Goal: Communication & Community: Answer question/provide support

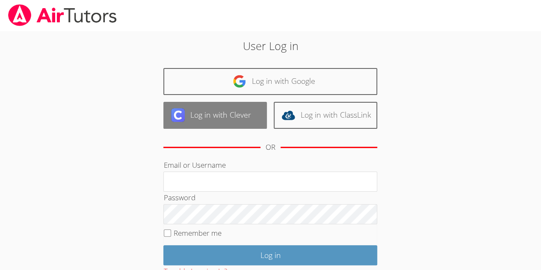
click at [237, 114] on link "Log in with Clever" at bounding box center [215, 115] width 104 height 27
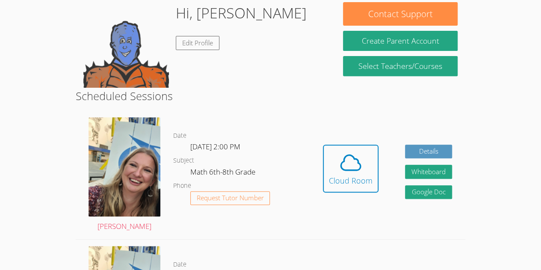
scroll to position [139, 0]
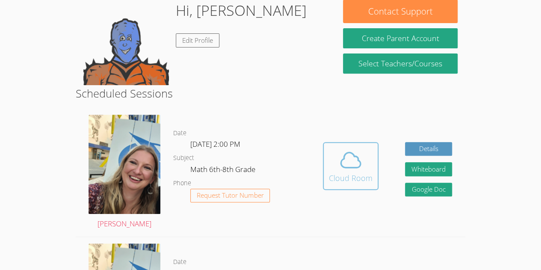
click at [343, 169] on icon at bounding box center [351, 160] width 24 height 24
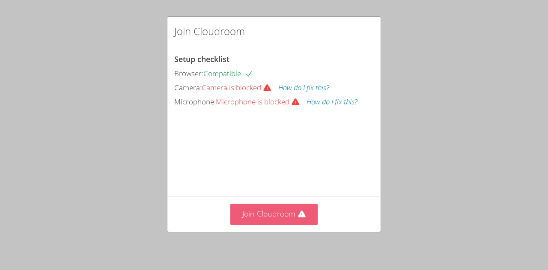
click at [274, 224] on button "Join Cloudroom" at bounding box center [274, 214] width 88 height 21
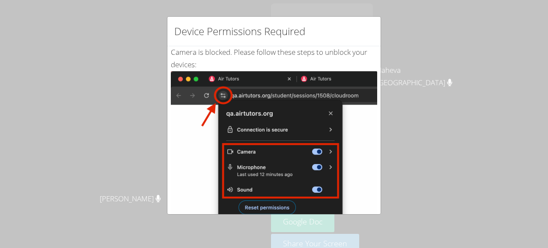
click at [243, 7] on div "Device Permissions Required Camera is blocked . Please follow these steps to un…" at bounding box center [274, 124] width 548 height 248
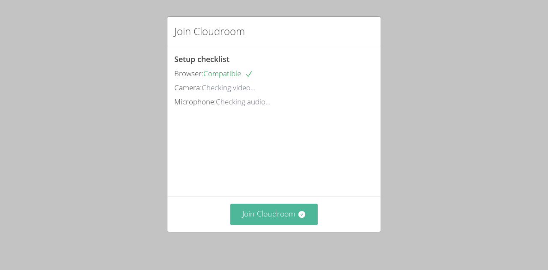
click at [282, 206] on button "Join Cloudroom" at bounding box center [274, 214] width 88 height 21
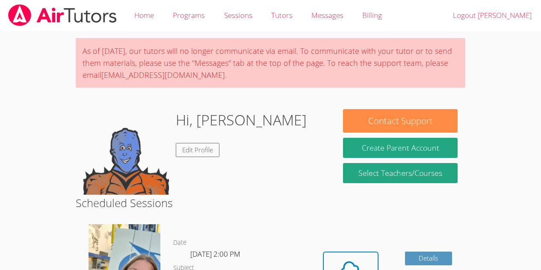
scroll to position [110, 0]
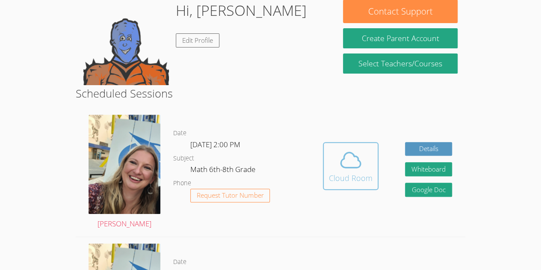
click at [358, 169] on icon at bounding box center [351, 160] width 24 height 24
click at [350, 176] on div "Cloud Room" at bounding box center [351, 178] width 44 height 12
click at [356, 157] on icon at bounding box center [351, 160] width 20 height 15
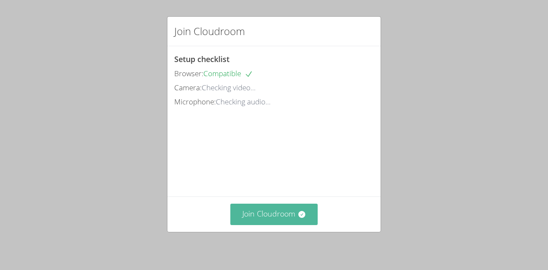
click at [266, 211] on button "Join Cloudroom" at bounding box center [274, 214] width 88 height 21
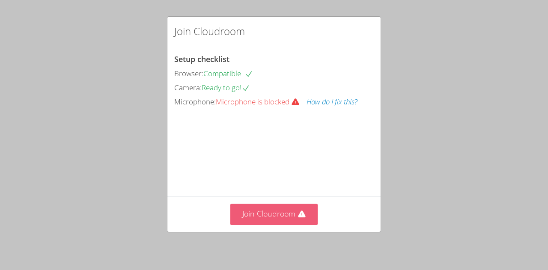
click at [261, 210] on button "Join Cloudroom" at bounding box center [274, 214] width 88 height 21
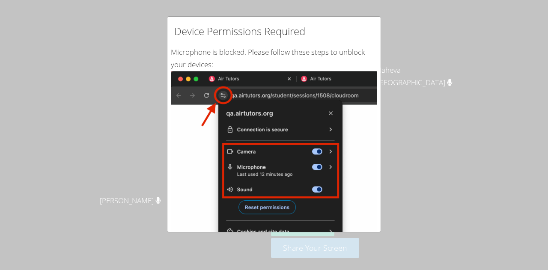
click at [329, 198] on img at bounding box center [274, 167] width 206 height 193
click at [262, 179] on img at bounding box center [274, 167] width 206 height 193
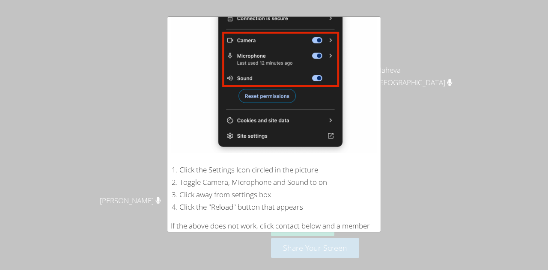
scroll to position [163, 0]
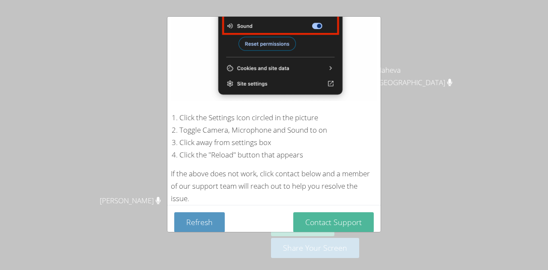
click at [312, 223] on button "Contact Support" at bounding box center [333, 222] width 80 height 20
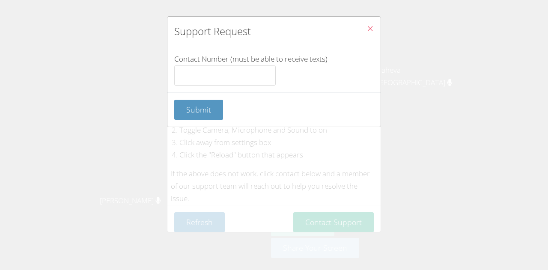
click at [366, 33] on span "Close" at bounding box center [369, 29] width 7 height 10
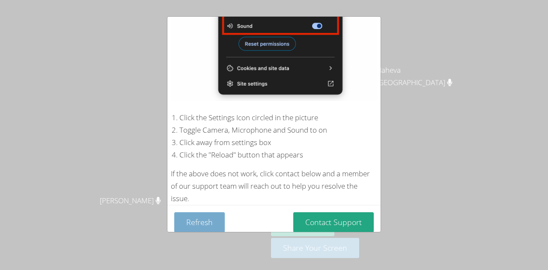
click at [197, 216] on button "Refresh" at bounding box center [199, 222] width 50 height 20
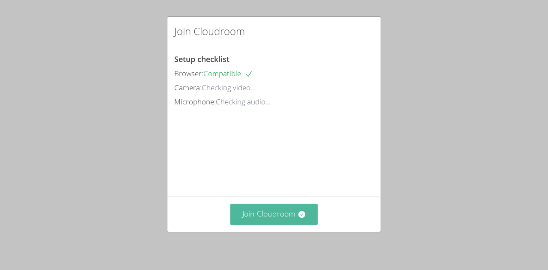
click at [247, 214] on button "Join Cloudroom" at bounding box center [274, 214] width 88 height 21
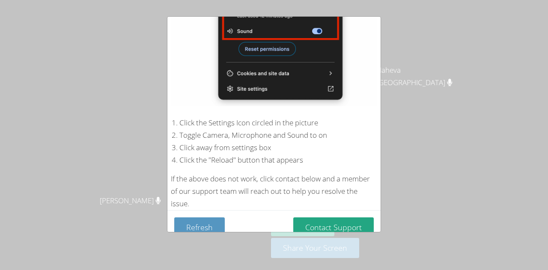
scroll to position [163, 0]
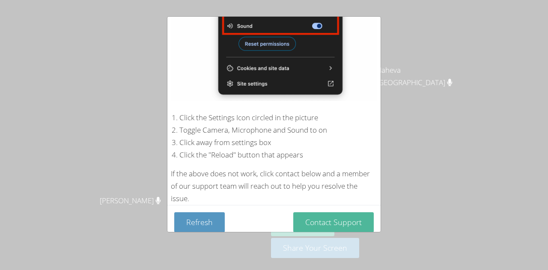
click at [320, 217] on button "Contact Support" at bounding box center [333, 222] width 80 height 20
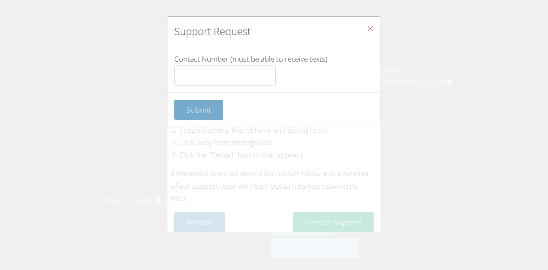
click at [185, 109] on button "Submit" at bounding box center [198, 110] width 49 height 20
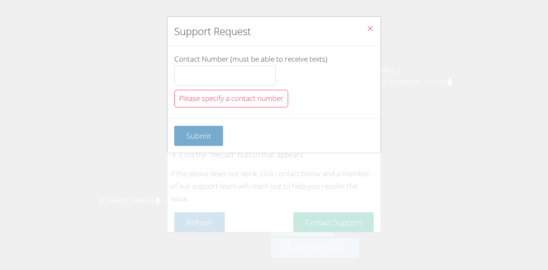
click at [187, 135] on span "Submit" at bounding box center [198, 136] width 25 height 10
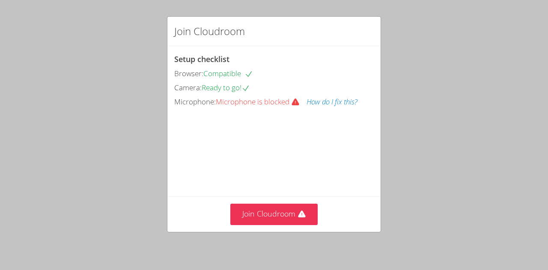
click at [259, 235] on div "Join Cloudroom Setup checklist Browser: Compatible Camera: Ready to go! Microph…" at bounding box center [274, 135] width 548 height 270
click at [284, 179] on video at bounding box center [238, 147] width 128 height 64
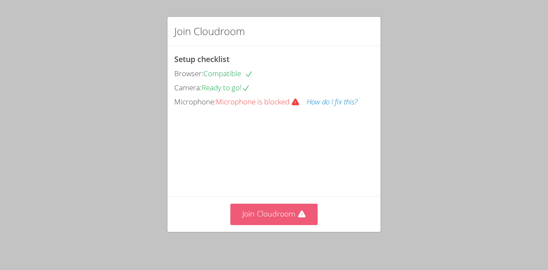
click at [275, 208] on button "Join Cloudroom" at bounding box center [274, 214] width 88 height 21
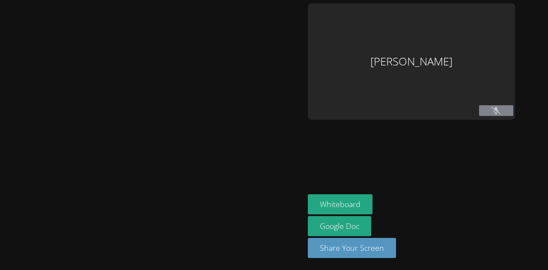
click at [275, 208] on div "Edje Youmee Etienne Whiteboard Google Doc Share Your Screen" at bounding box center [274, 135] width 548 height 270
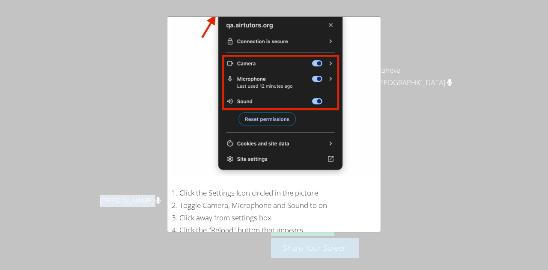
scroll to position [163, 0]
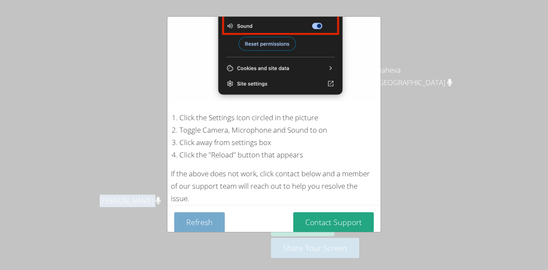
click at [208, 212] on button "Refresh" at bounding box center [199, 222] width 50 height 20
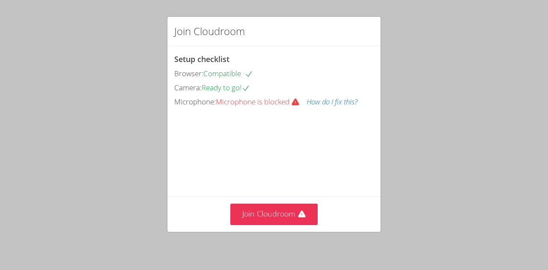
click at [332, 102] on button "How do I fix this?" at bounding box center [331, 102] width 51 height 12
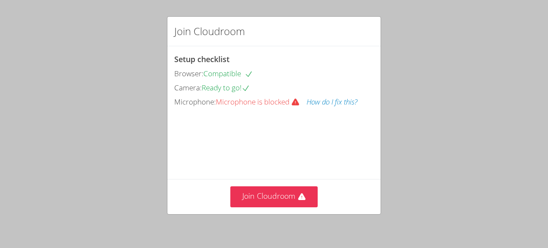
drag, startPoint x: 277, startPoint y: 244, endPoint x: 277, endPoint y: 222, distance: 22.3
click at [277, 222] on div "Join Cloudroom Setup checklist Browser: Compatible Camera: Ready to go! Microph…" at bounding box center [274, 124] width 548 height 248
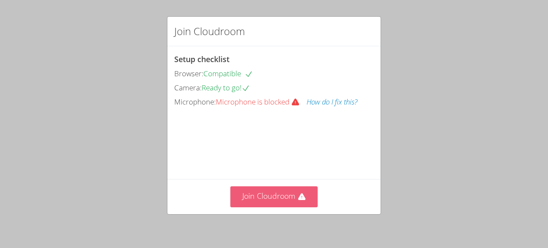
click at [283, 202] on button "Join Cloudroom" at bounding box center [274, 196] width 88 height 21
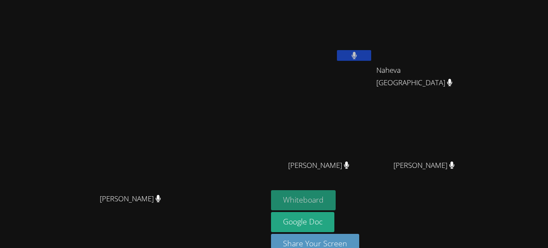
click at [336, 196] on button "Whiteboard" at bounding box center [303, 200] width 65 height 20
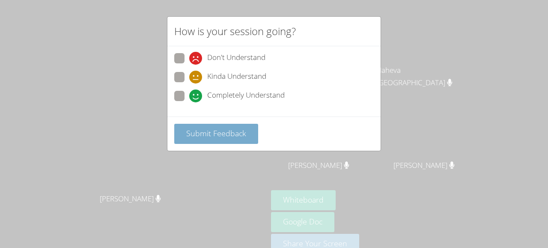
click at [246, 138] on button "Submit Feedback" at bounding box center [216, 134] width 84 height 20
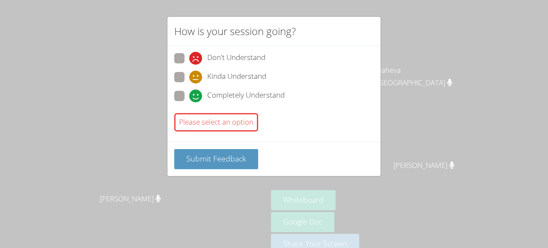
click at [189, 102] on span at bounding box center [189, 102] width 0 height 0
click at [189, 98] on input "Completely Understand" at bounding box center [192, 94] width 7 height 7
radio input "true"
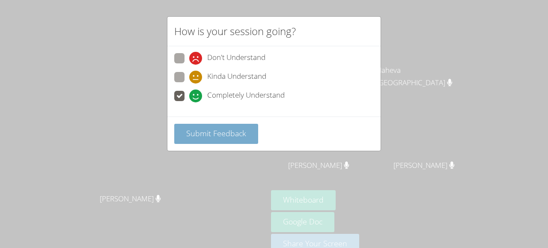
click at [205, 129] on span "Submit Feedback" at bounding box center [216, 133] width 60 height 10
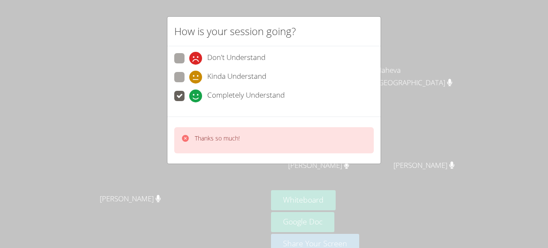
click at [211, 132] on div "Thanks so much!" at bounding box center [273, 140] width 199 height 26
click at [204, 140] on p "Thanks so much!" at bounding box center [217, 138] width 45 height 9
